Goal: Information Seeking & Learning: Learn about a topic

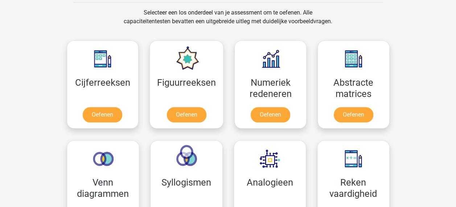
scroll to position [300, 0]
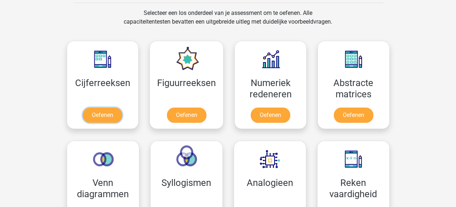
click at [97, 114] on link "Oefenen" at bounding box center [103, 114] width 40 height 15
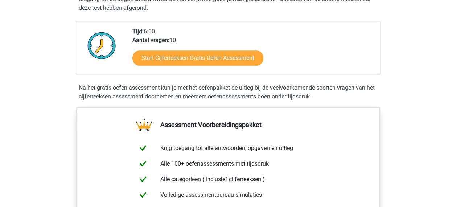
scroll to position [167, 0]
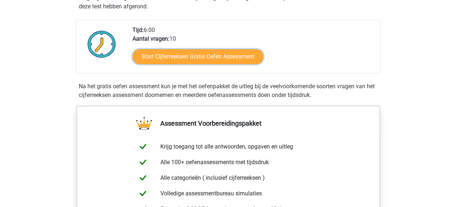
click at [188, 64] on link "Start Cijferreeksen Gratis Oefen Assessment" at bounding box center [197, 56] width 131 height 15
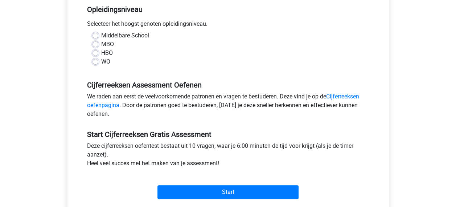
scroll to position [151, 0]
click at [101, 36] on label "Middelbare School" at bounding box center [125, 35] width 48 height 9
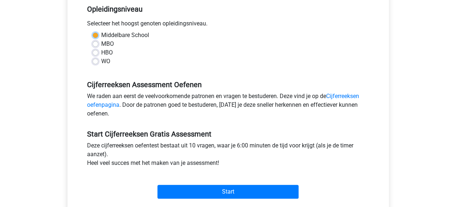
click at [98, 36] on input "Middelbare School" at bounding box center [96, 34] width 6 height 7
radio input "true"
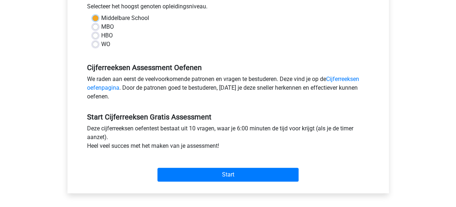
scroll to position [168, 0]
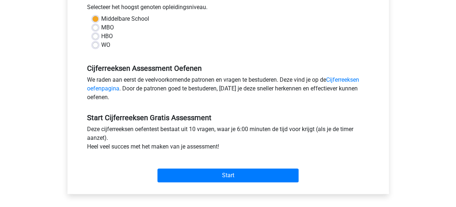
click at [101, 27] on label "MBO" at bounding box center [107, 27] width 13 height 9
click at [98, 27] on input "MBO" at bounding box center [96, 26] width 6 height 7
radio input "true"
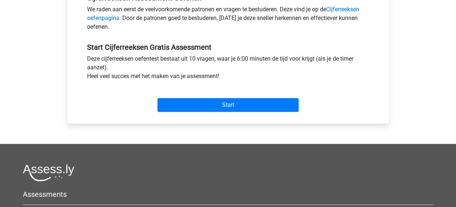
scroll to position [238, 0]
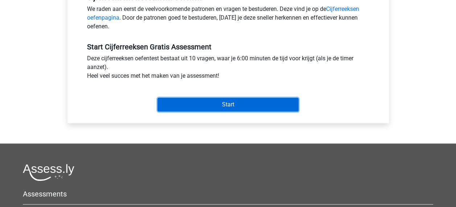
click at [205, 107] on input "Start" at bounding box center [227, 105] width 141 height 14
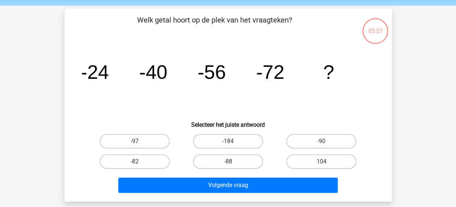
scroll to position [25, 0]
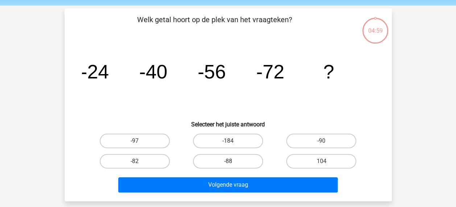
click at [208, 165] on label "-88" at bounding box center [228, 161] width 70 height 15
click at [228, 165] on input "-88" at bounding box center [230, 163] width 5 height 5
radio input "true"
click at [202, 190] on button "Volgende vraag" at bounding box center [227, 184] width 219 height 15
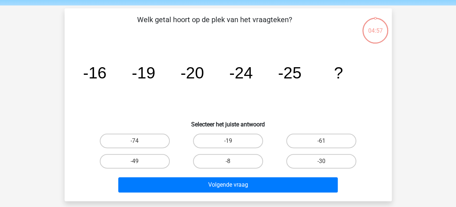
scroll to position [33, 0]
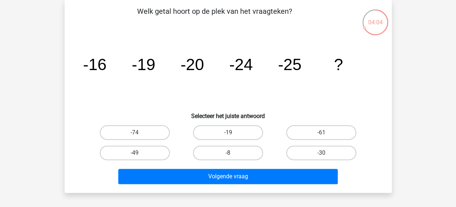
click at [305, 157] on label "-30" at bounding box center [321, 152] width 70 height 15
click at [321, 157] on input "-30" at bounding box center [323, 155] width 5 height 5
radio input "true"
click at [262, 175] on button "Volgende vraag" at bounding box center [227, 176] width 219 height 15
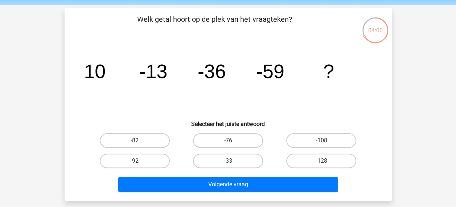
scroll to position [25, 0]
click at [129, 163] on label "-92" at bounding box center [135, 160] width 70 height 15
click at [135, 163] on input "-92" at bounding box center [137, 163] width 5 height 5
radio input "true"
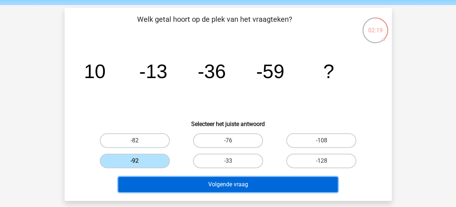
click at [144, 185] on button "Volgende vraag" at bounding box center [227, 184] width 219 height 15
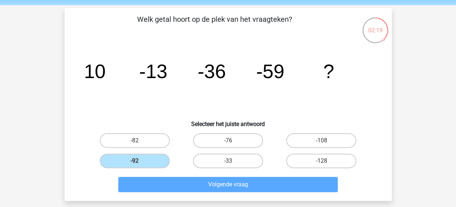
scroll to position [33, 0]
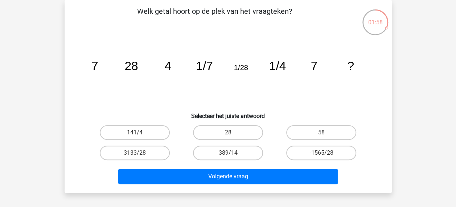
click at [215, 132] on label "28" at bounding box center [228, 132] width 70 height 15
click at [228, 132] on input "28" at bounding box center [230, 134] width 5 height 5
radio input "true"
click at [200, 178] on button "Volgende vraag" at bounding box center [227, 176] width 219 height 15
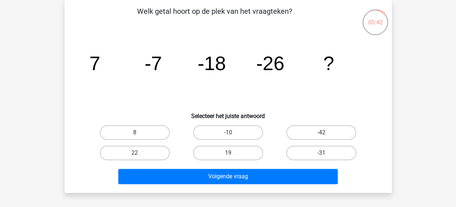
click at [307, 128] on label "-42" at bounding box center [321, 132] width 70 height 15
click at [321, 132] on input "-42" at bounding box center [323, 134] width 5 height 5
radio input "true"
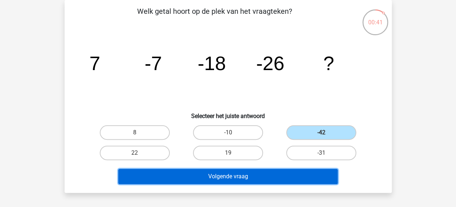
click at [247, 174] on button "Volgende vraag" at bounding box center [227, 176] width 219 height 15
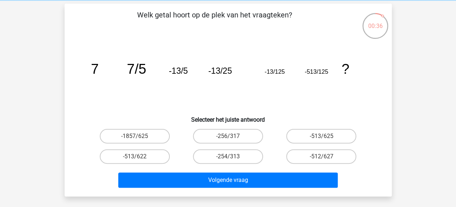
scroll to position [30, 0]
click at [317, 135] on label "-513/625" at bounding box center [321, 136] width 70 height 15
click at [321, 136] on input "-513/625" at bounding box center [323, 138] width 5 height 5
radio input "true"
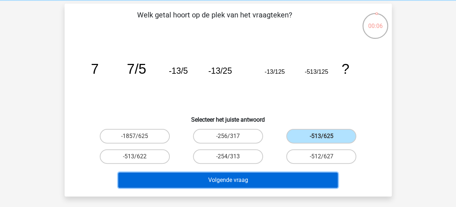
click at [269, 186] on button "Volgende vraag" at bounding box center [227, 179] width 219 height 15
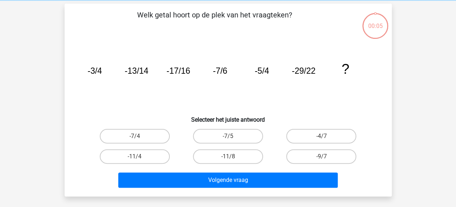
scroll to position [33, 0]
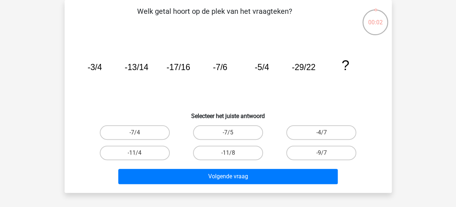
click at [307, 151] on label "-9/7" at bounding box center [321, 152] width 70 height 15
click at [321, 153] on input "-9/7" at bounding box center [323, 155] width 5 height 5
radio input "true"
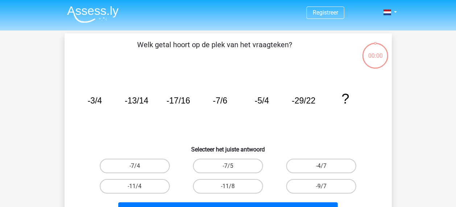
scroll to position [33, 0]
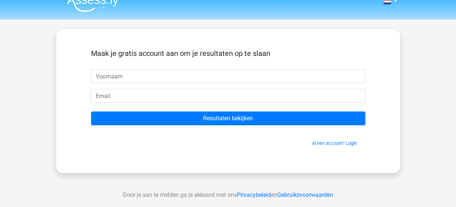
scroll to position [15, 0]
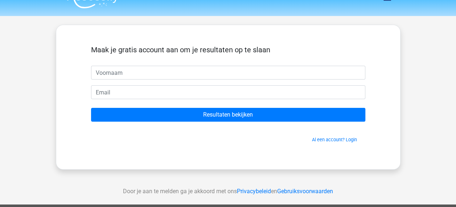
click at [135, 71] on input "text" at bounding box center [228, 73] width 274 height 14
type input "Ronoomen2005@gmail.com"
click at [114, 94] on input "email" at bounding box center [228, 92] width 274 height 14
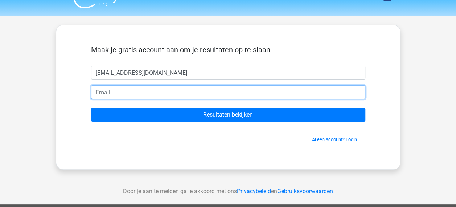
click at [111, 94] on input "email" at bounding box center [228, 92] width 274 height 14
click at [126, 90] on input "email" at bounding box center [228, 92] width 274 height 14
click at [104, 93] on input "email" at bounding box center [228, 92] width 274 height 14
paste input "[EMAIL_ADDRESS][DOMAIN_NAME]"
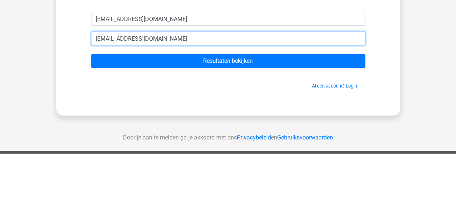
type input "[EMAIL_ADDRESS][DOMAIN_NAME]"
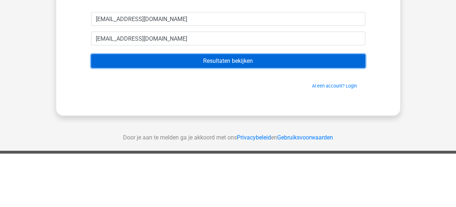
click at [111, 113] on input "Resultaten bekijken" at bounding box center [228, 115] width 274 height 14
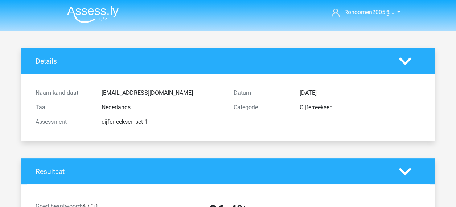
click at [92, 13] on img at bounding box center [93, 14] width 52 height 17
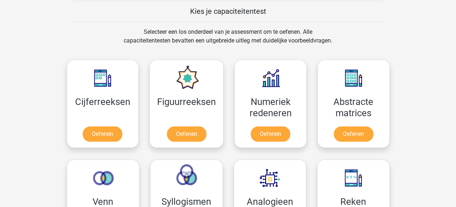
scroll to position [281, 0]
click at [98, 139] on link "Oefenen" at bounding box center [103, 133] width 40 height 15
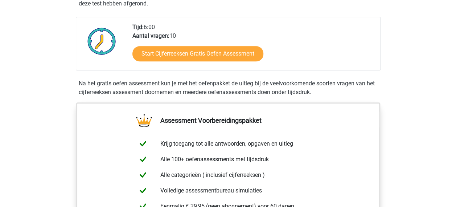
scroll to position [170, 0]
click at [151, 61] on link "Start Cijferreeksen Gratis Oefen Assessment" at bounding box center [197, 53] width 131 height 15
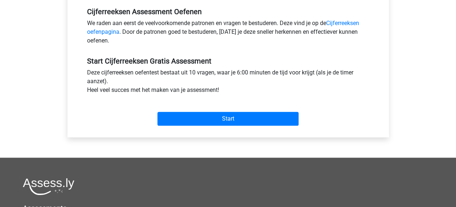
scroll to position [226, 0]
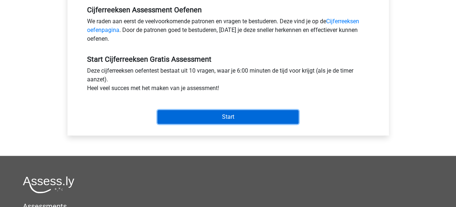
click at [209, 121] on input "Start" at bounding box center [227, 117] width 141 height 14
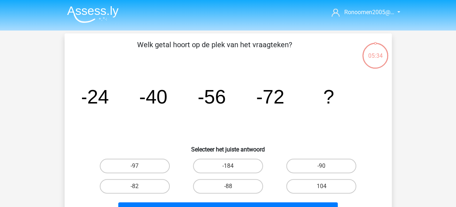
click at [234, 187] on label "-88" at bounding box center [228, 186] width 70 height 15
click at [233, 187] on input "-88" at bounding box center [230, 188] width 5 height 5
radio input "true"
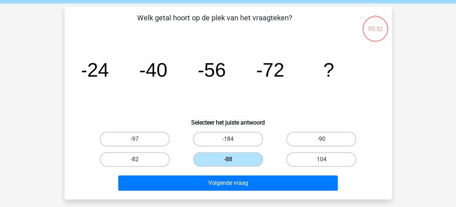
click at [209, 188] on button "Volgende vraag" at bounding box center [227, 182] width 219 height 15
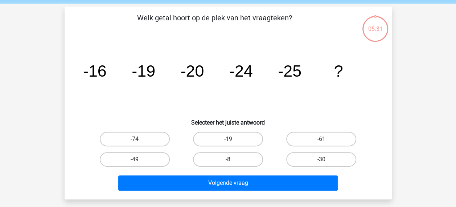
scroll to position [33, 0]
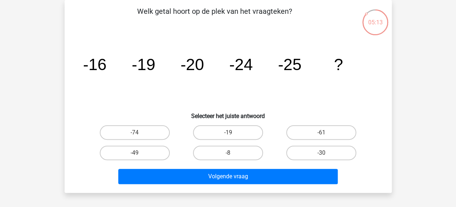
click at [315, 157] on label "-30" at bounding box center [321, 152] width 70 height 15
click at [321, 157] on input "-30" at bounding box center [323, 155] width 5 height 5
radio input "true"
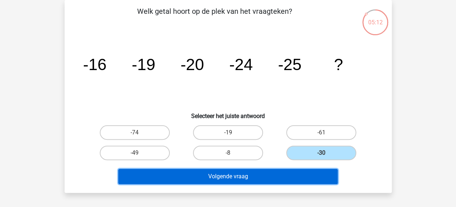
click at [258, 180] on button "Volgende vraag" at bounding box center [227, 176] width 219 height 15
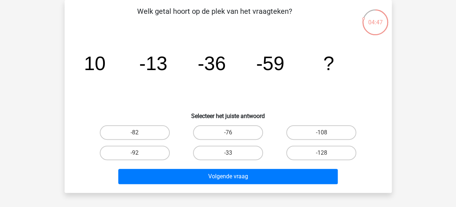
click at [128, 155] on label "-92" at bounding box center [135, 152] width 70 height 15
click at [135, 155] on input "-92" at bounding box center [137, 155] width 5 height 5
radio input "true"
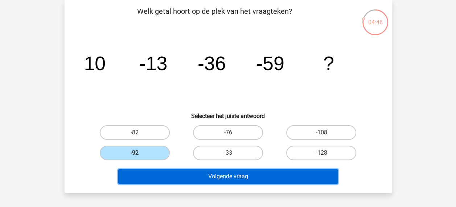
click at [141, 176] on button "Volgende vraag" at bounding box center [227, 176] width 219 height 15
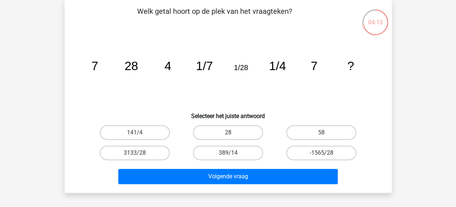
click at [216, 131] on label "28" at bounding box center [228, 132] width 70 height 15
click at [228, 132] on input "28" at bounding box center [230, 134] width 5 height 5
radio input "true"
click at [188, 176] on button "Volgende vraag" at bounding box center [227, 176] width 219 height 15
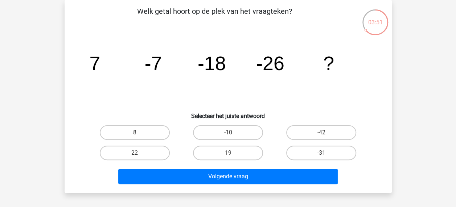
click at [307, 149] on label "-31" at bounding box center [321, 152] width 70 height 15
click at [321, 153] on input "-31" at bounding box center [323, 155] width 5 height 5
radio input "true"
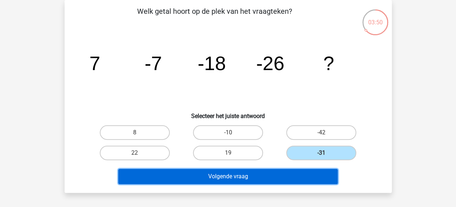
click at [272, 179] on button "Volgende vraag" at bounding box center [227, 176] width 219 height 15
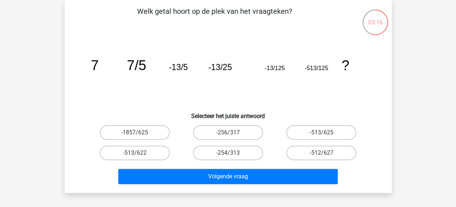
click at [230, 155] on input "-254/313" at bounding box center [230, 155] width 5 height 5
radio input "true"
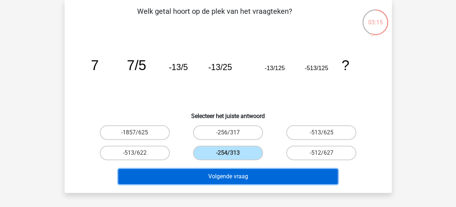
click at [220, 181] on button "Volgende vraag" at bounding box center [227, 176] width 219 height 15
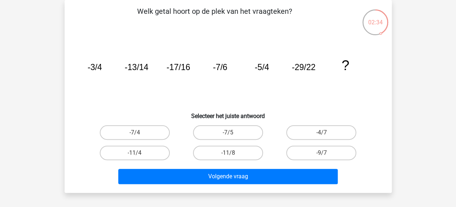
click at [119, 136] on label "-7/4" at bounding box center [135, 132] width 70 height 15
click at [135, 136] on input "-7/4" at bounding box center [137, 134] width 5 height 5
radio input "true"
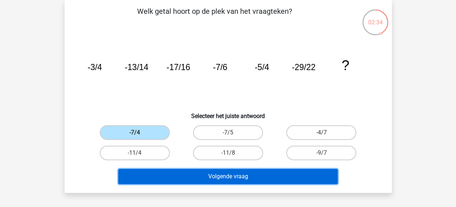
click at [135, 179] on button "Volgende vraag" at bounding box center [227, 176] width 219 height 15
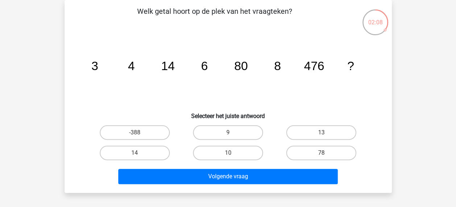
click at [307, 137] on label "13" at bounding box center [321, 132] width 70 height 15
click at [321, 137] on input "13" at bounding box center [323, 134] width 5 height 5
radio input "true"
click at [259, 180] on button "Volgende vraag" at bounding box center [227, 176] width 219 height 15
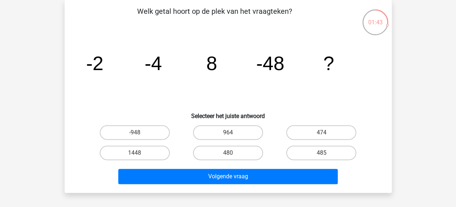
click at [220, 156] on label "480" at bounding box center [228, 152] width 70 height 15
click at [228, 156] on input "480" at bounding box center [230, 155] width 5 height 5
radio input "true"
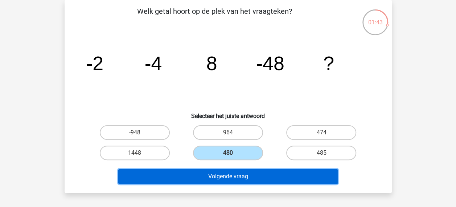
click at [213, 176] on button "Volgende vraag" at bounding box center [227, 176] width 219 height 15
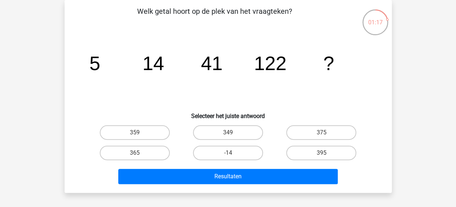
click at [126, 158] on label "365" at bounding box center [135, 152] width 70 height 15
click at [135, 157] on input "365" at bounding box center [137, 155] width 5 height 5
radio input "true"
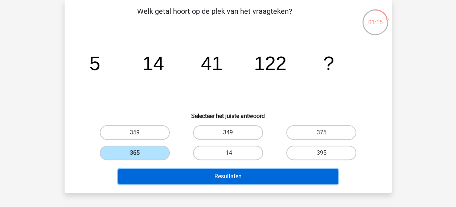
click at [133, 184] on button "Resultaten" at bounding box center [227, 176] width 219 height 15
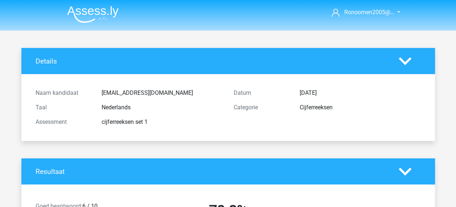
click at [94, 12] on img at bounding box center [93, 14] width 52 height 17
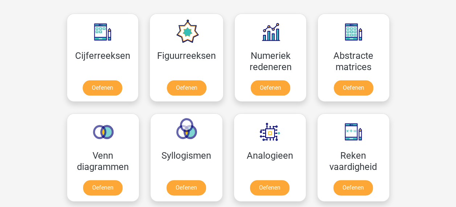
scroll to position [326, 0]
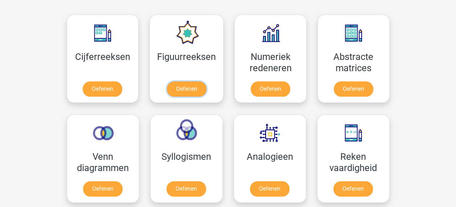
click at [187, 85] on link "Oefenen" at bounding box center [187, 88] width 40 height 15
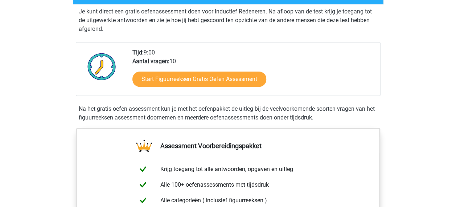
scroll to position [145, 0]
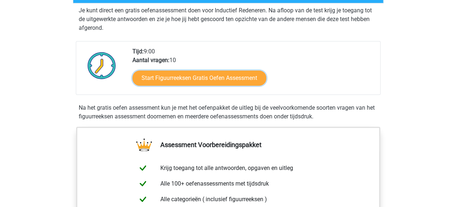
click at [242, 80] on link "Start Figuurreeksen Gratis Oefen Assessment" at bounding box center [199, 77] width 134 height 15
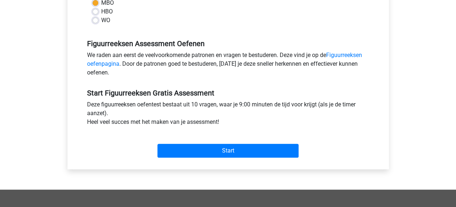
scroll to position [202, 0]
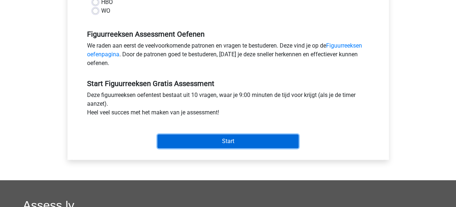
click at [251, 142] on input "Start" at bounding box center [227, 141] width 141 height 14
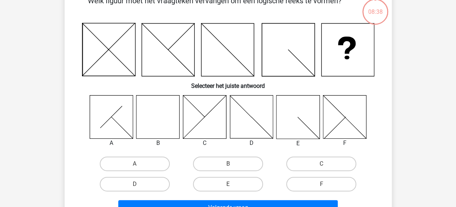
scroll to position [43, 0]
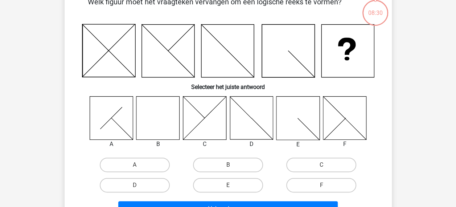
click at [240, 165] on label "B" at bounding box center [228, 164] width 70 height 15
click at [233, 165] on input "B" at bounding box center [230, 167] width 5 height 5
radio input "true"
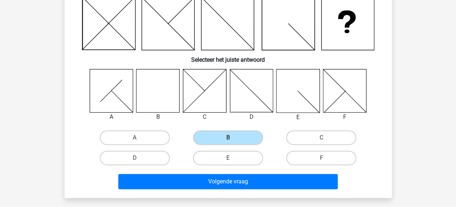
scroll to position [74, 0]
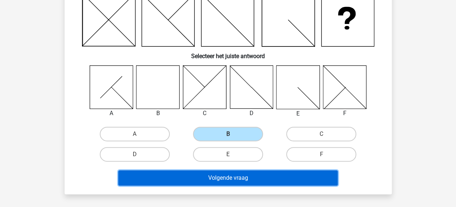
click at [248, 178] on button "Volgende vraag" at bounding box center [227, 177] width 219 height 15
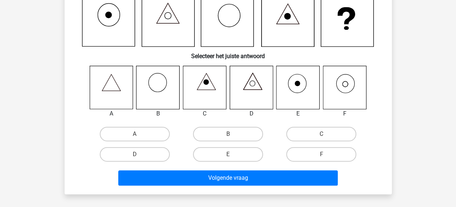
scroll to position [75, 0]
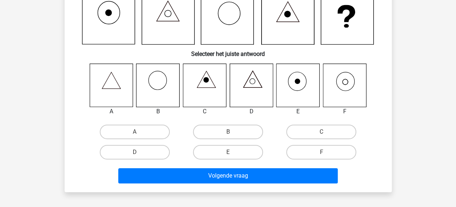
click at [316, 153] on label "F" at bounding box center [321, 152] width 70 height 15
click at [321, 153] on input "F" at bounding box center [323, 154] width 5 height 5
radio input "true"
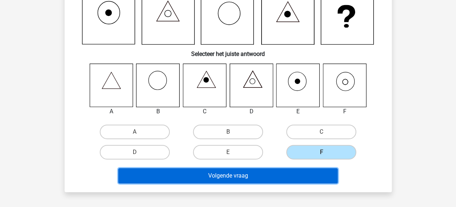
click at [299, 180] on button "Volgende vraag" at bounding box center [227, 175] width 219 height 15
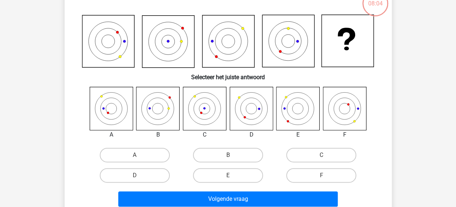
scroll to position [33, 0]
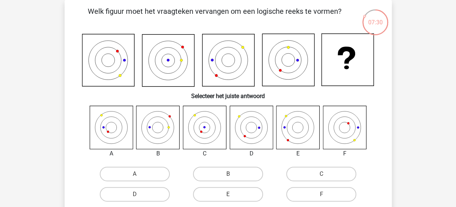
click at [250, 173] on label "B" at bounding box center [228, 174] width 70 height 15
click at [233, 174] on input "B" at bounding box center [230, 176] width 5 height 5
radio input "true"
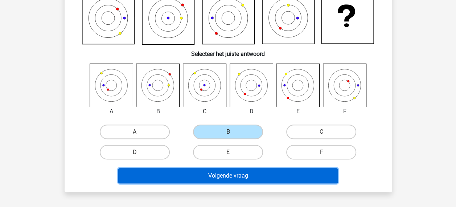
click at [262, 181] on button "Volgende vraag" at bounding box center [227, 175] width 219 height 15
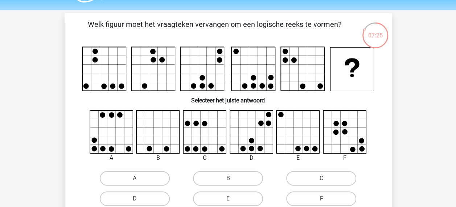
scroll to position [25, 0]
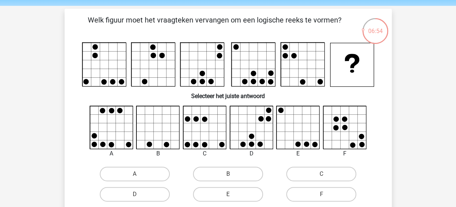
click at [144, 174] on label "A" at bounding box center [135, 174] width 70 height 15
click at [139, 174] on input "A" at bounding box center [137, 176] width 5 height 5
radio input "true"
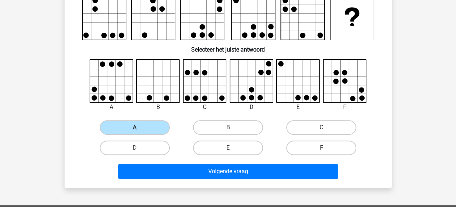
scroll to position [72, 0]
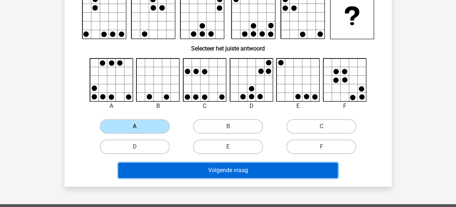
click at [293, 176] on button "Volgende vraag" at bounding box center [227, 170] width 219 height 15
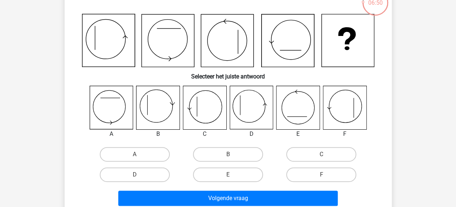
scroll to position [52, 0]
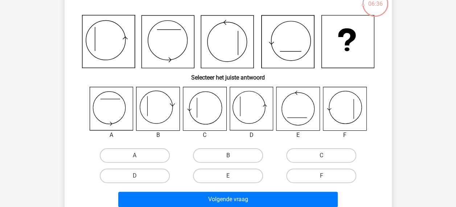
click at [155, 176] on label "D" at bounding box center [135, 175] width 70 height 15
click at [139, 176] on input "D" at bounding box center [137, 178] width 5 height 5
radio input "true"
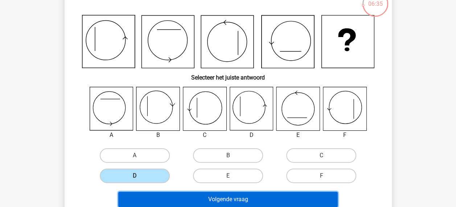
click at [194, 204] on button "Volgende vraag" at bounding box center [227, 199] width 219 height 15
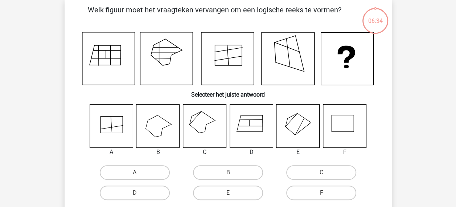
scroll to position [33, 0]
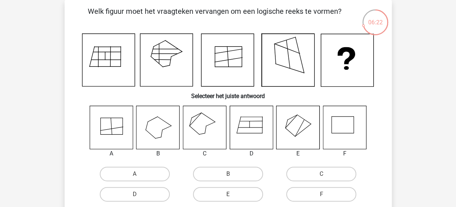
click at [155, 196] on label "D" at bounding box center [135, 194] width 70 height 15
click at [139, 196] on input "D" at bounding box center [137, 196] width 5 height 5
radio input "true"
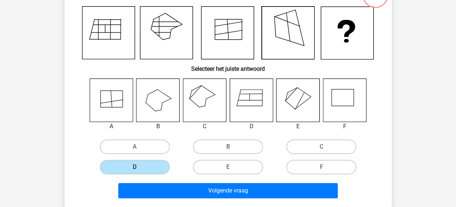
scroll to position [69, 0]
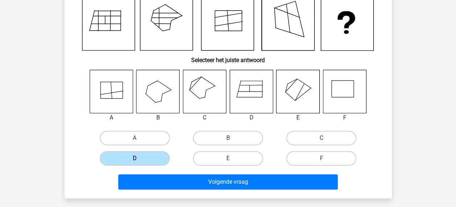
click at [258, 183] on button "Volgende vraag" at bounding box center [227, 181] width 219 height 15
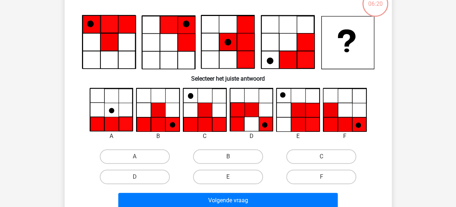
scroll to position [33, 0]
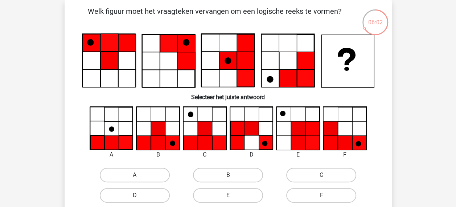
click at [152, 198] on label "D" at bounding box center [135, 195] width 70 height 15
click at [139, 198] on input "D" at bounding box center [137, 197] width 5 height 5
radio input "true"
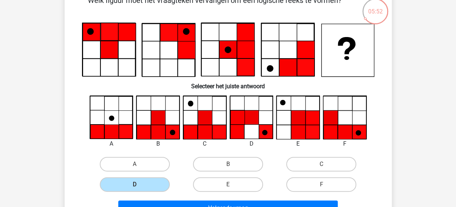
scroll to position [44, 0]
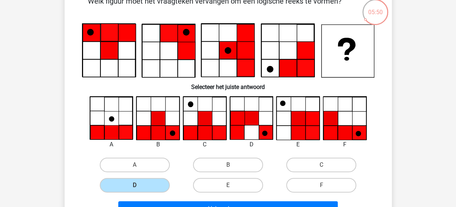
click at [336, 164] on label "C" at bounding box center [321, 164] width 70 height 15
click at [326, 165] on input "C" at bounding box center [323, 167] width 5 height 5
radio input "true"
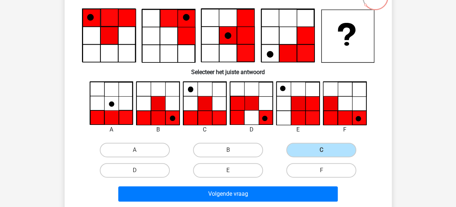
scroll to position [59, 0]
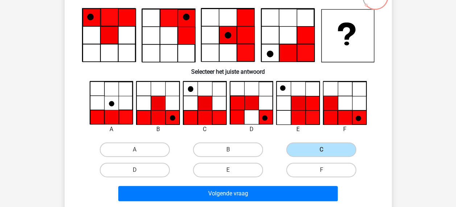
click at [242, 148] on label "B" at bounding box center [228, 149] width 70 height 15
click at [233, 149] on input "B" at bounding box center [230, 151] width 5 height 5
radio input "true"
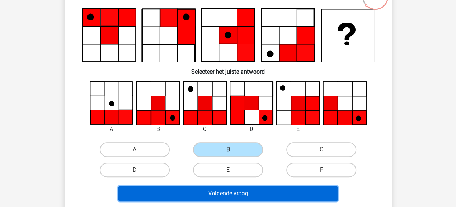
click at [294, 193] on button "Volgende vraag" at bounding box center [227, 193] width 219 height 15
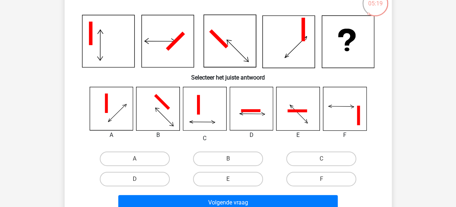
scroll to position [52, 0]
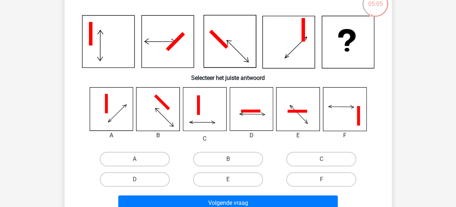
click at [158, 161] on label "A" at bounding box center [135, 159] width 70 height 15
click at [139, 161] on input "A" at bounding box center [137, 161] width 5 height 5
radio input "true"
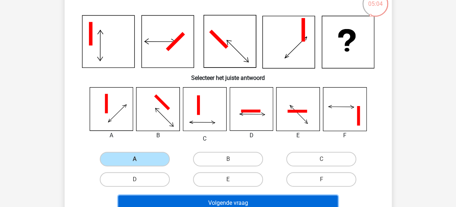
click at [253, 202] on button "Volgende vraag" at bounding box center [227, 202] width 219 height 15
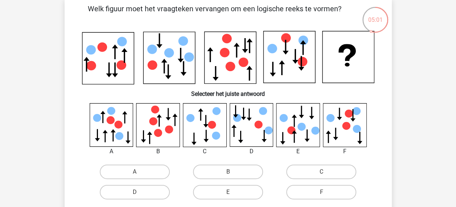
scroll to position [37, 0]
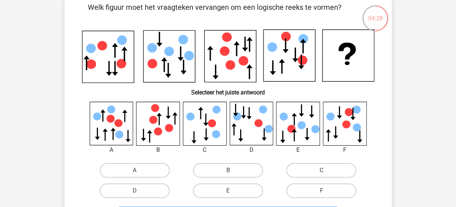
click at [240, 168] on label "B" at bounding box center [228, 170] width 70 height 15
click at [233, 170] on input "B" at bounding box center [230, 172] width 5 height 5
radio input "true"
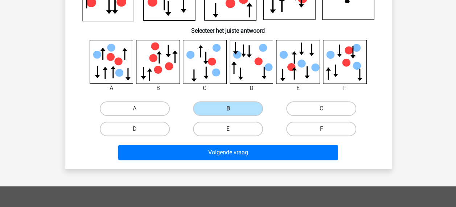
scroll to position [99, 0]
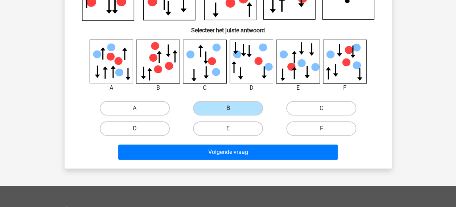
click at [273, 151] on button "Volgende vraag" at bounding box center [227, 151] width 219 height 15
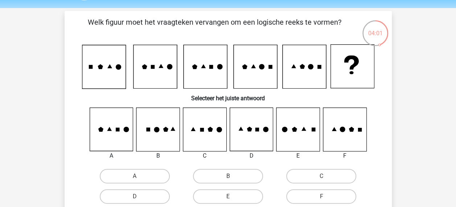
scroll to position [22, 0]
click at [254, 177] on label "B" at bounding box center [228, 176] width 70 height 15
click at [233, 177] on input "B" at bounding box center [230, 178] width 5 height 5
radio input "true"
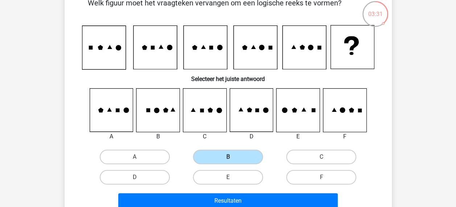
scroll to position [75, 0]
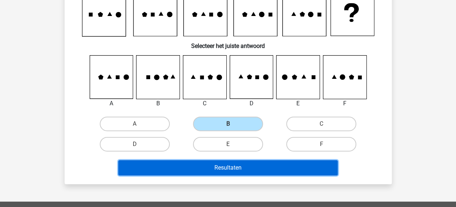
click at [276, 170] on button "Resultaten" at bounding box center [227, 167] width 219 height 15
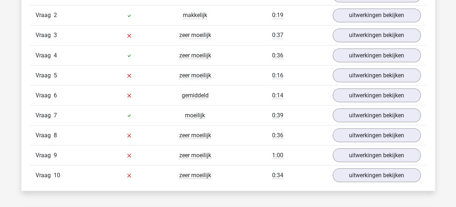
scroll to position [628, 0]
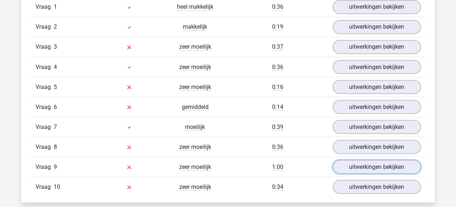
click at [398, 168] on link "uitwerkingen bekijken" at bounding box center [377, 167] width 88 height 14
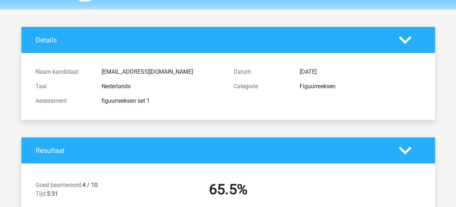
scroll to position [0, 0]
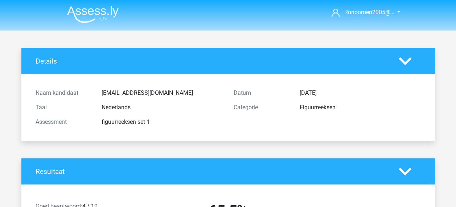
click at [95, 11] on img at bounding box center [93, 14] width 52 height 17
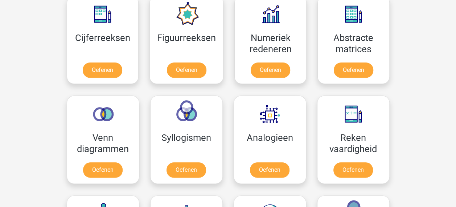
scroll to position [345, 0]
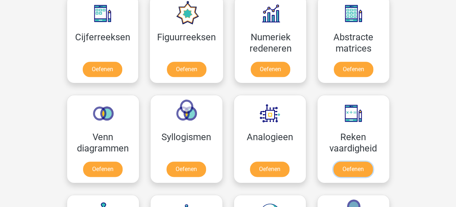
click at [350, 166] on link "Oefenen" at bounding box center [353, 168] width 40 height 15
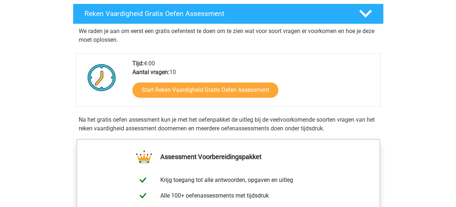
scroll to position [126, 0]
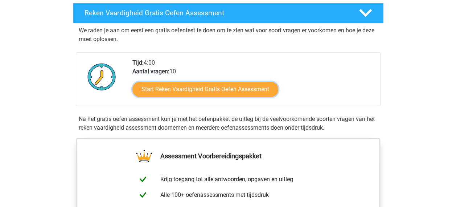
click at [260, 86] on link "Start Reken Vaardigheid Gratis Oefen Assessment" at bounding box center [205, 89] width 146 height 15
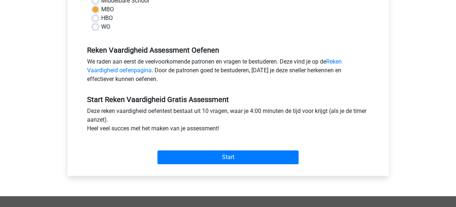
scroll to position [210, 0]
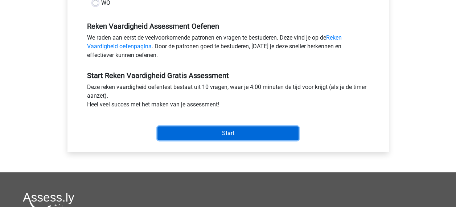
click at [284, 135] on input "Start" at bounding box center [227, 133] width 141 height 14
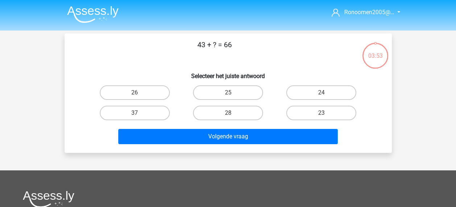
click at [334, 114] on label "23" at bounding box center [321, 113] width 70 height 15
click at [326, 114] on input "23" at bounding box center [323, 115] width 5 height 5
radio input "true"
click at [312, 136] on button "Volgende vraag" at bounding box center [227, 136] width 219 height 15
click at [240, 95] on label "5" at bounding box center [228, 92] width 70 height 15
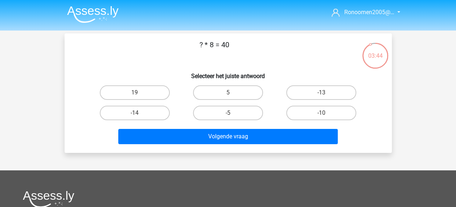
click at [233, 95] on input "5" at bounding box center [230, 95] width 5 height 5
radio input "true"
click at [279, 139] on button "Volgende vraag" at bounding box center [227, 136] width 219 height 15
click at [346, 92] on label "24" at bounding box center [321, 92] width 70 height 15
click at [326, 93] on input "24" at bounding box center [323, 95] width 5 height 5
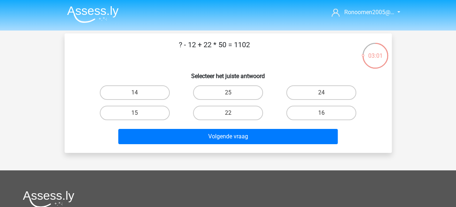
radio input "true"
click at [307, 141] on button "Volgende vraag" at bounding box center [227, 136] width 219 height 15
click at [255, 95] on label "23" at bounding box center [228, 92] width 70 height 15
click at [233, 95] on input "23" at bounding box center [230, 95] width 5 height 5
radio input "true"
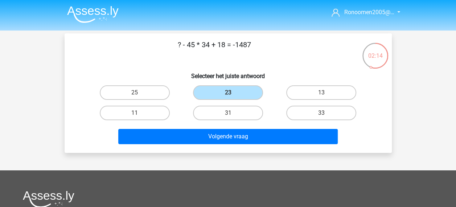
click at [257, 141] on button "Volgende vraag" at bounding box center [227, 136] width 219 height 15
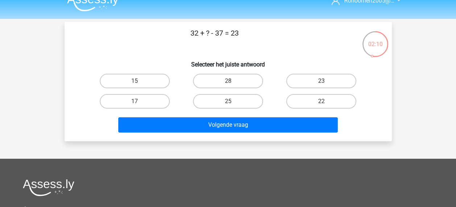
scroll to position [12, 0]
click at [243, 87] on label "28" at bounding box center [228, 81] width 70 height 15
click at [233, 86] on input "28" at bounding box center [230, 83] width 5 height 5
radio input "true"
click at [253, 130] on button "Volgende vraag" at bounding box center [227, 124] width 219 height 15
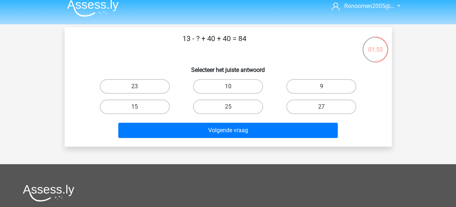
scroll to position [4, 0]
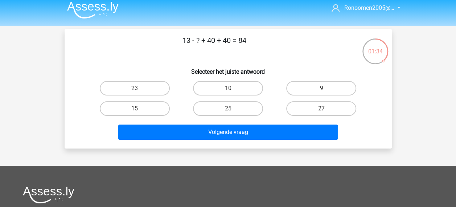
click at [339, 90] on label "9" at bounding box center [321, 88] width 70 height 15
click at [326, 90] on input "9" at bounding box center [323, 90] width 5 height 5
radio input "true"
click at [272, 136] on button "Volgende vraag" at bounding box center [227, 131] width 219 height 15
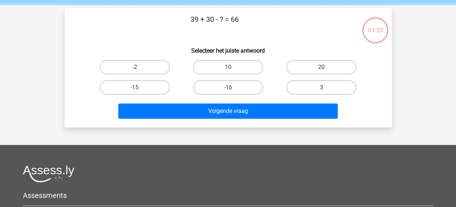
scroll to position [33, 0]
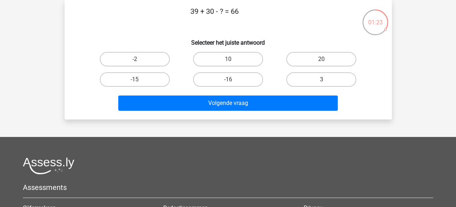
click at [341, 84] on label "3" at bounding box center [321, 79] width 70 height 15
click at [326, 84] on input "3" at bounding box center [323, 81] width 5 height 5
radio input "true"
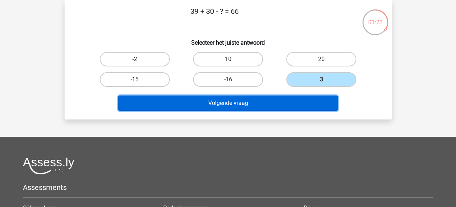
click at [304, 110] on button "Volgende vraag" at bounding box center [227, 102] width 219 height 15
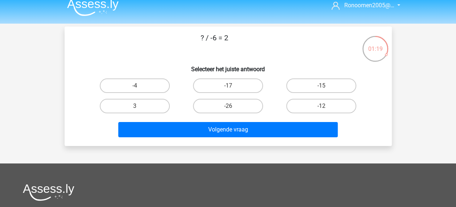
scroll to position [7, 0]
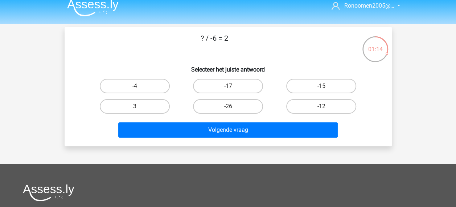
click at [156, 110] on label "3" at bounding box center [135, 106] width 70 height 15
click at [139, 110] on input "3" at bounding box center [137, 108] width 5 height 5
radio input "true"
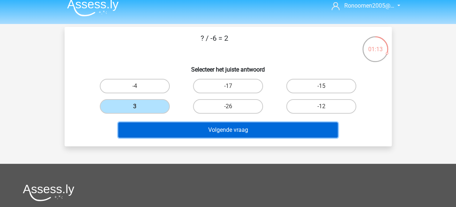
click at [176, 137] on button "Volgende vraag" at bounding box center [227, 129] width 219 height 15
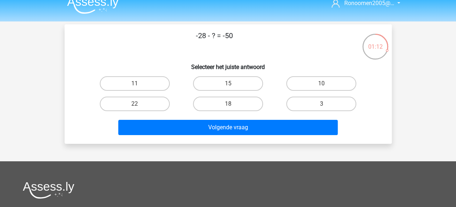
scroll to position [7, 0]
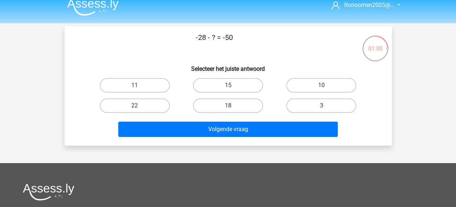
click at [152, 105] on label "22" at bounding box center [135, 105] width 70 height 15
click at [139, 106] on input "22" at bounding box center [137, 108] width 5 height 5
radio input "true"
click at [182, 133] on button "Volgende vraag" at bounding box center [227, 129] width 219 height 15
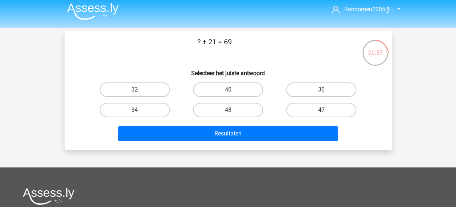
scroll to position [3, 0]
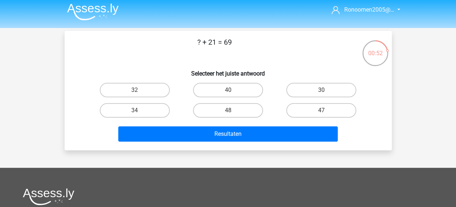
click at [242, 114] on label "48" at bounding box center [228, 110] width 70 height 15
click at [233, 114] on input "48" at bounding box center [230, 112] width 5 height 5
radio input "true"
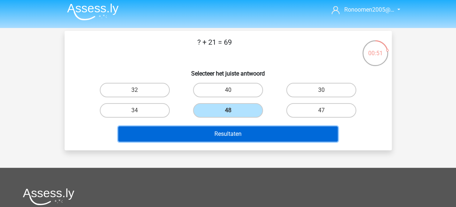
click at [226, 140] on button "Resultaten" at bounding box center [227, 133] width 219 height 15
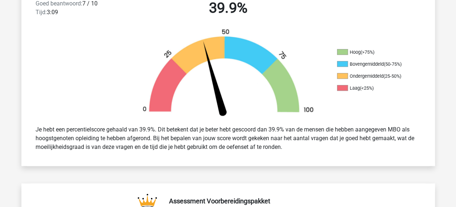
scroll to position [202, 0]
